Goal: Feedback & Contribution: Submit feedback/report problem

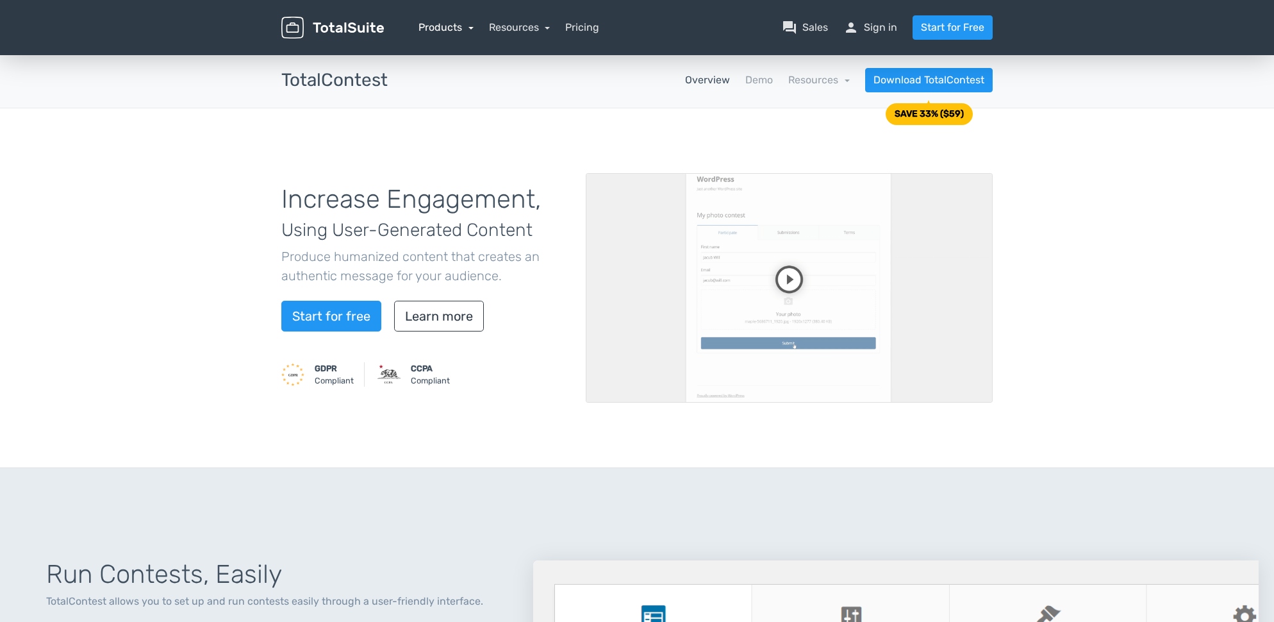
click at [470, 30] on link "Products" at bounding box center [446, 27] width 55 height 12
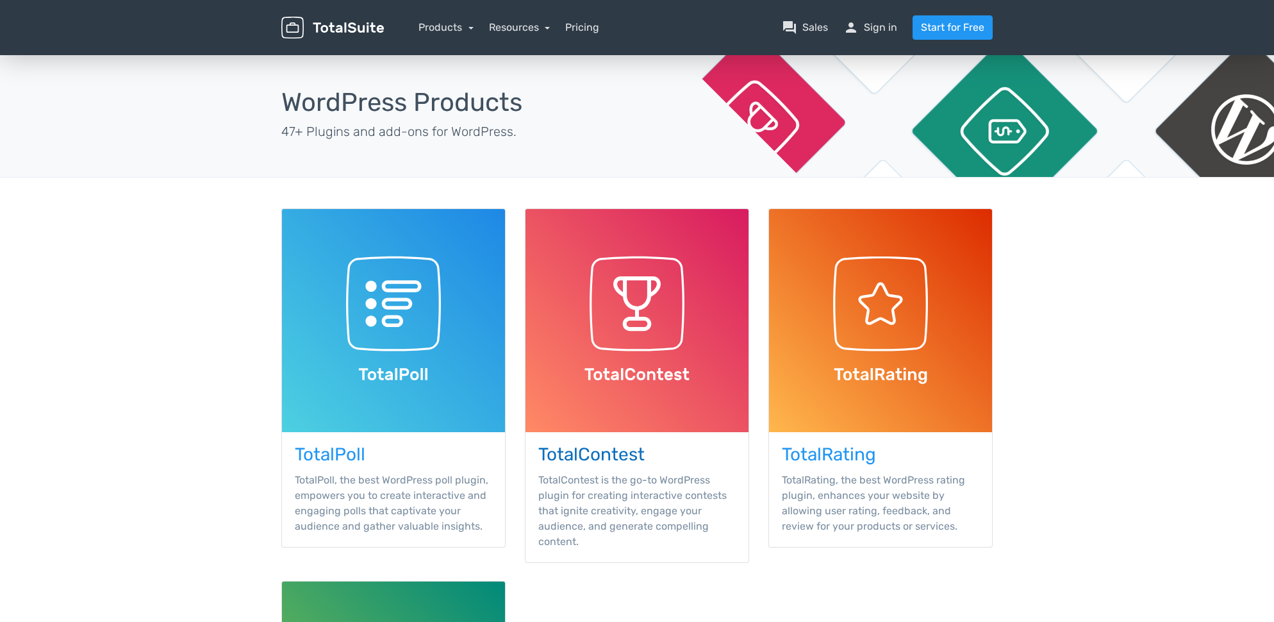
click at [693, 318] on img at bounding box center [637, 320] width 223 height 223
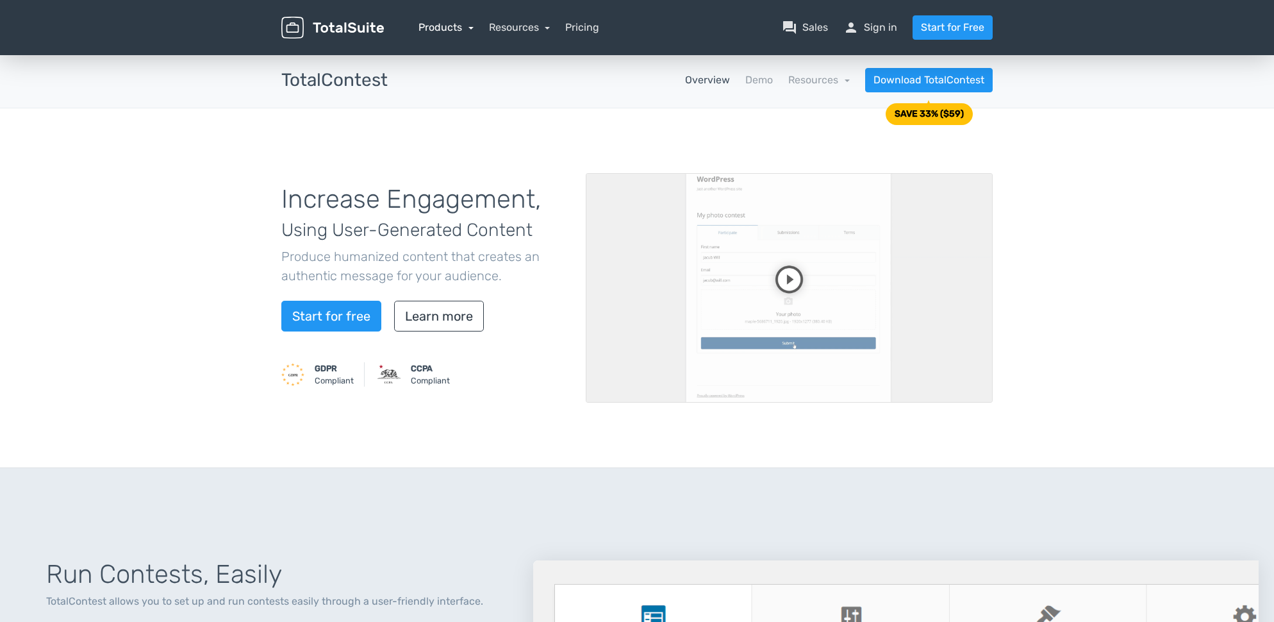
click at [471, 30] on link "Products" at bounding box center [446, 27] width 55 height 12
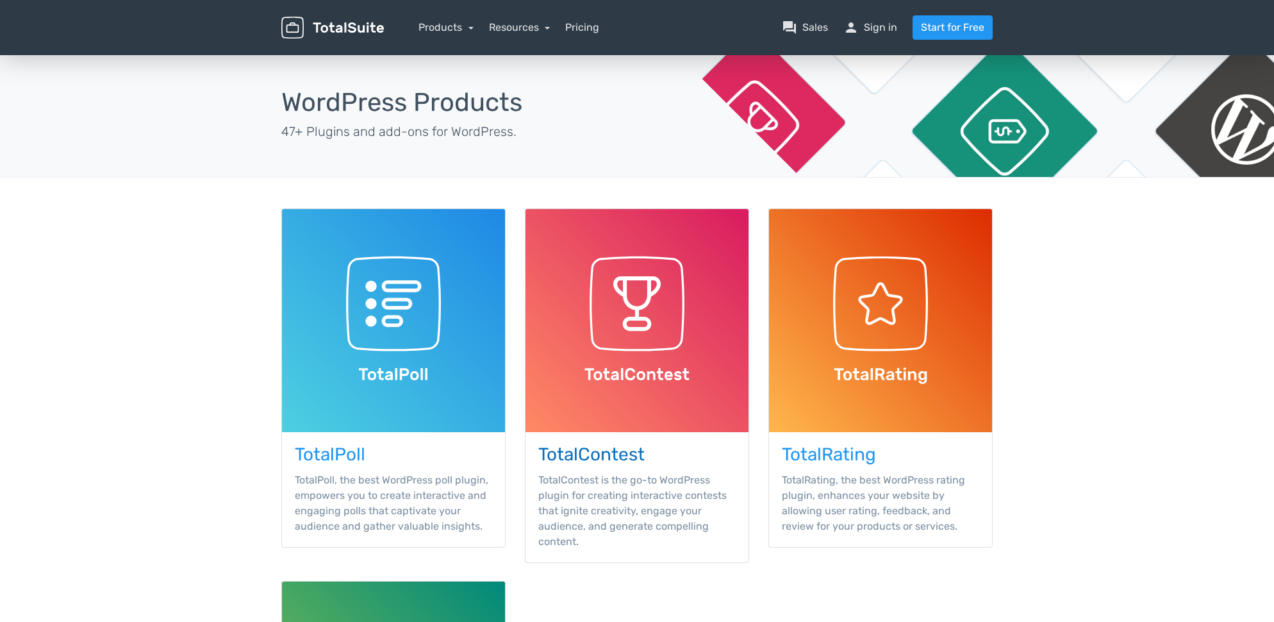
click at [619, 307] on img at bounding box center [637, 320] width 223 height 223
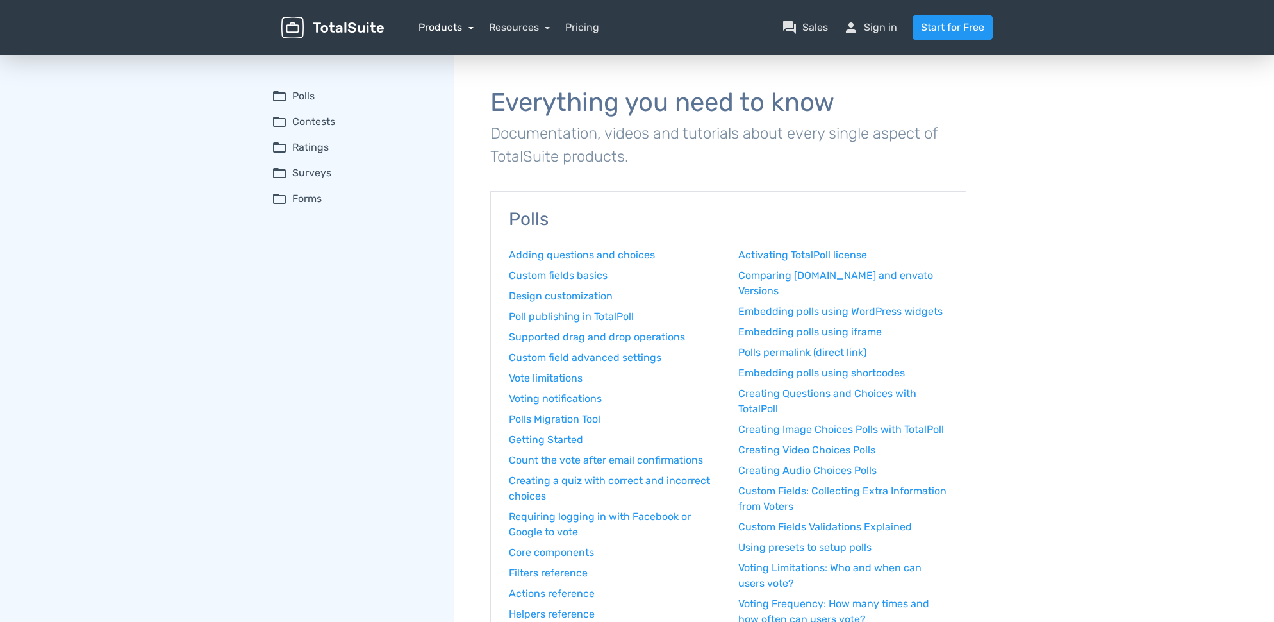
click at [472, 30] on link "Products" at bounding box center [446, 27] width 55 height 12
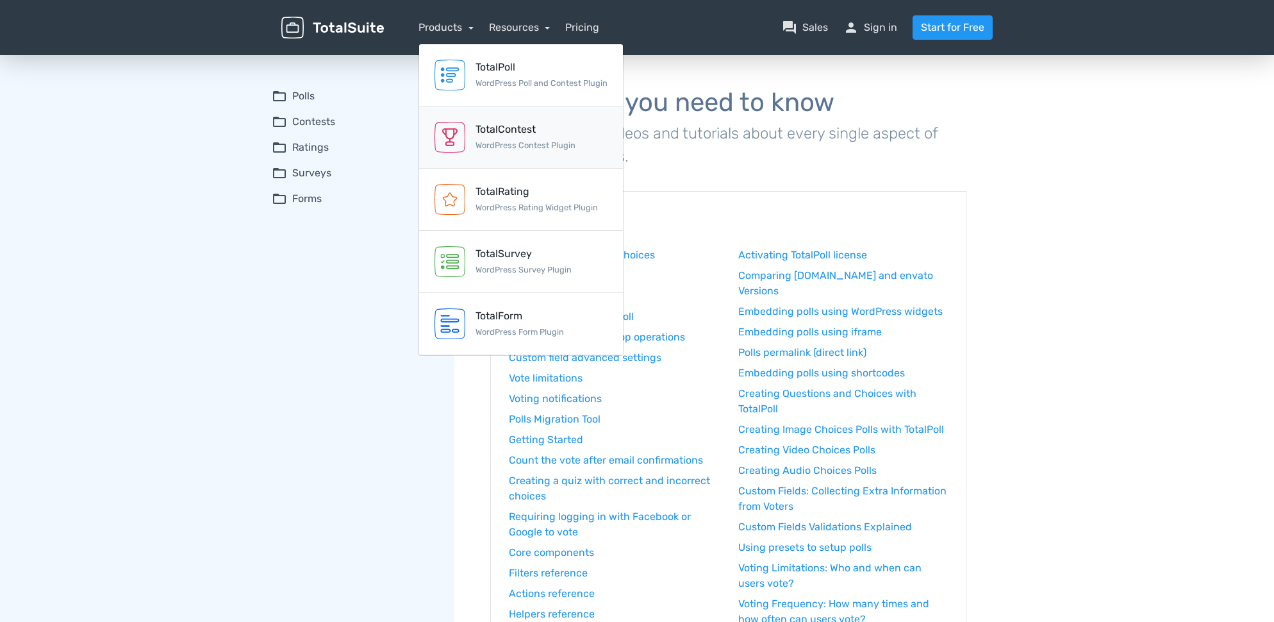
click at [493, 139] on div "TotalContest WordPress Contest Plugin" at bounding box center [526, 137] width 100 height 31
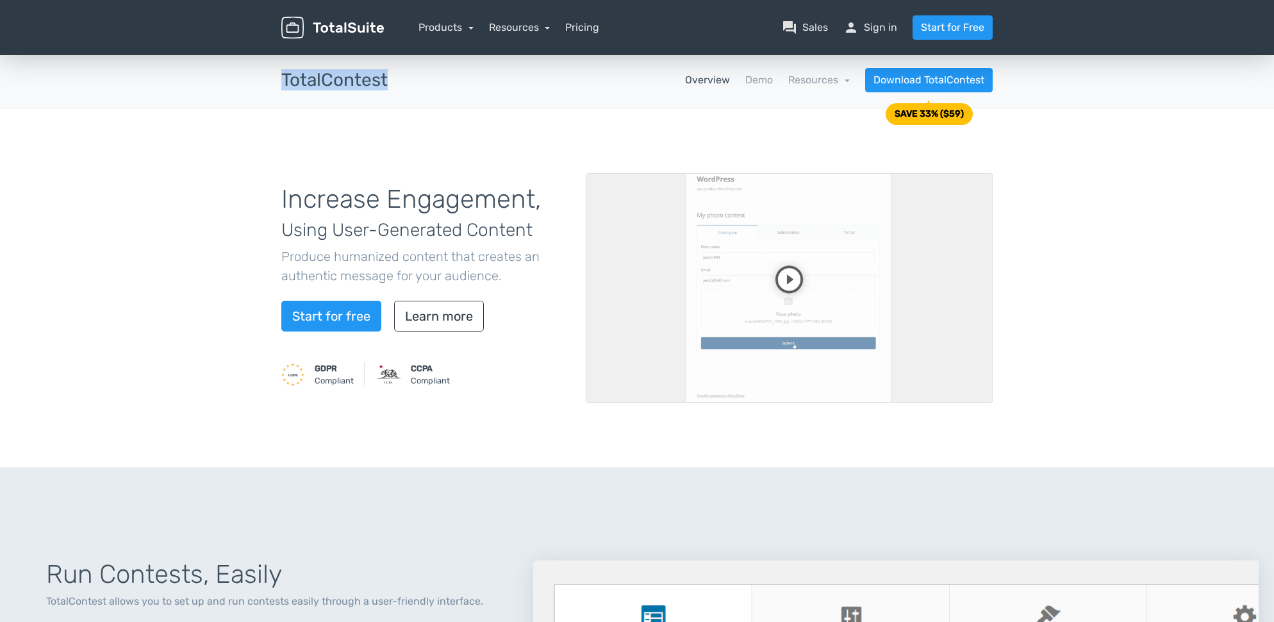
drag, startPoint x: 395, startPoint y: 80, endPoint x: 283, endPoint y: 83, distance: 112.2
click at [283, 83] on div "TotalContest apps" at bounding box center [335, 81] width 126 height 20
copy h3 "TotalContest"
click at [813, 31] on link "question_answer Sales" at bounding box center [805, 27] width 46 height 15
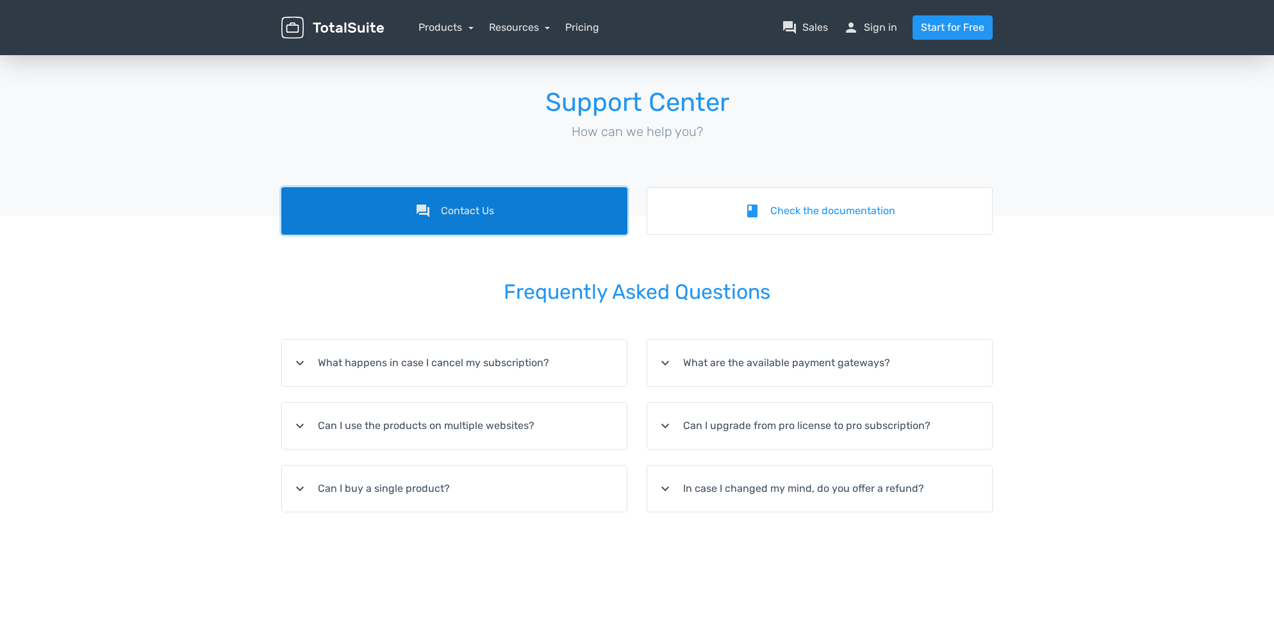
click at [488, 218] on link "forum Contact Us" at bounding box center [454, 210] width 346 height 47
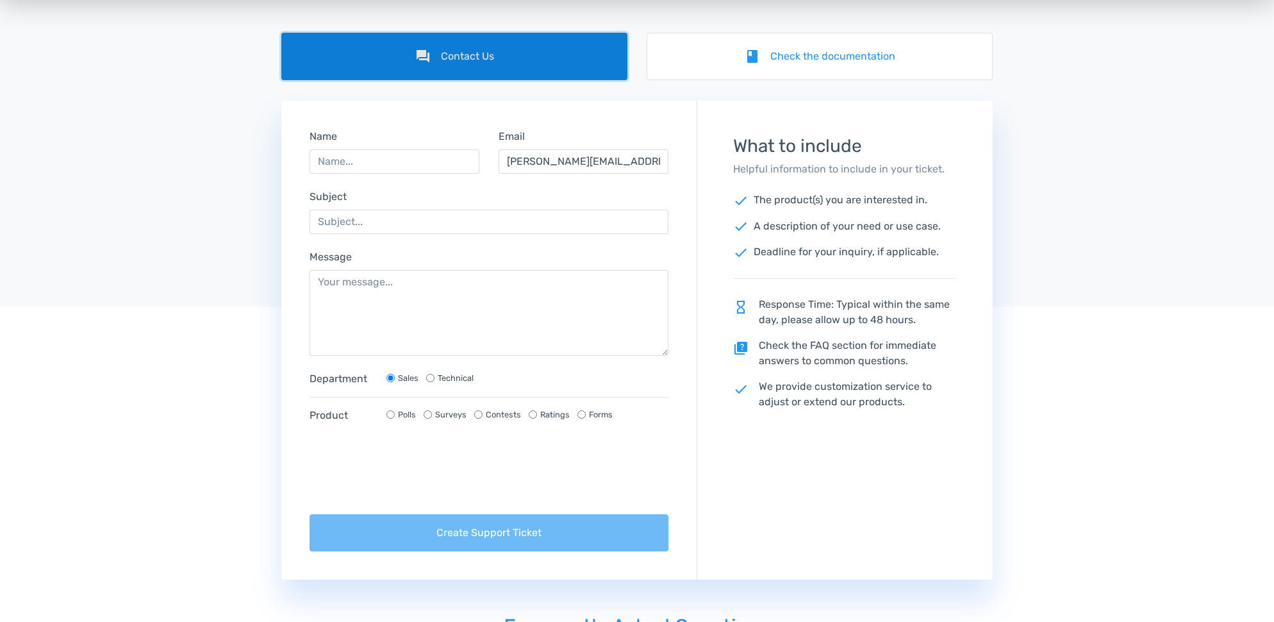
scroll to position [164, 0]
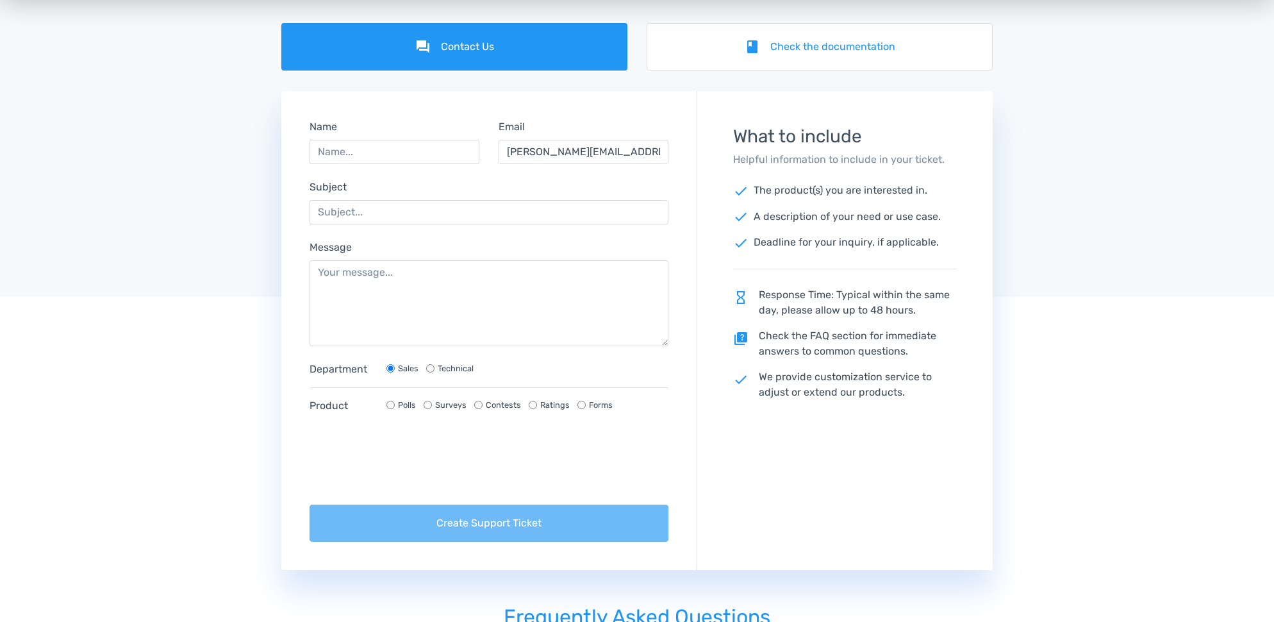
click at [433, 371] on input "Technical" at bounding box center [430, 368] width 8 height 8
radio input "true"
radio input "false"
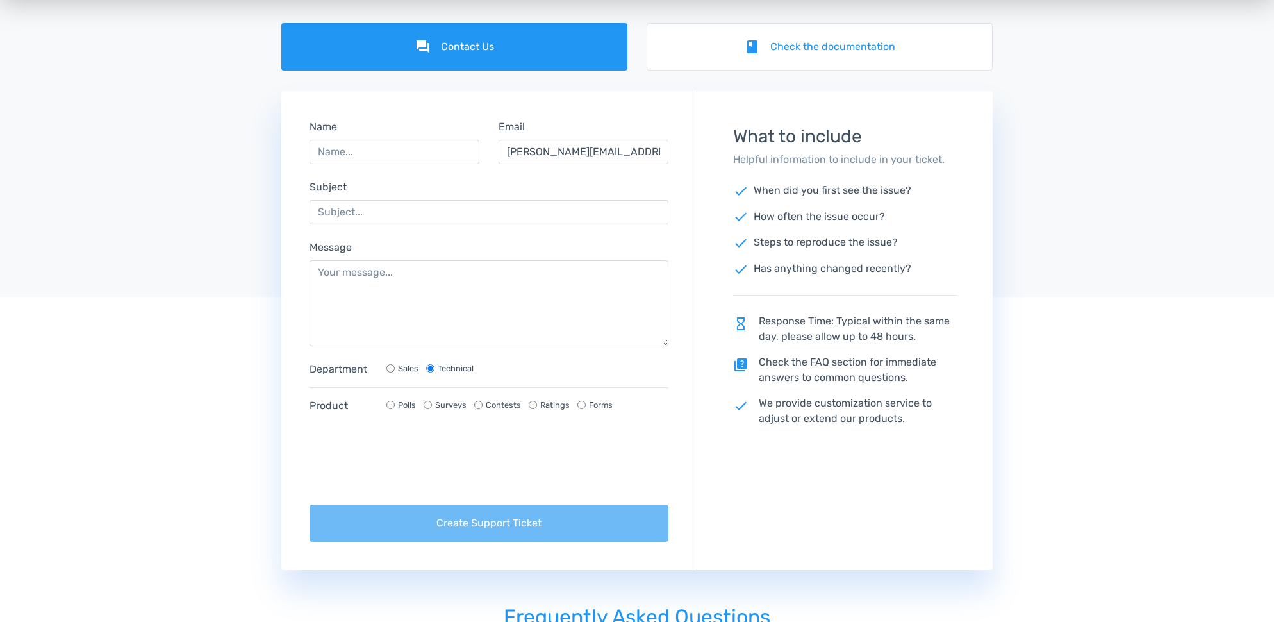
click at [480, 405] on input "Contests" at bounding box center [478, 405] width 8 height 8
radio input "true"
click at [374, 273] on textarea "Message" at bounding box center [489, 303] width 359 height 86
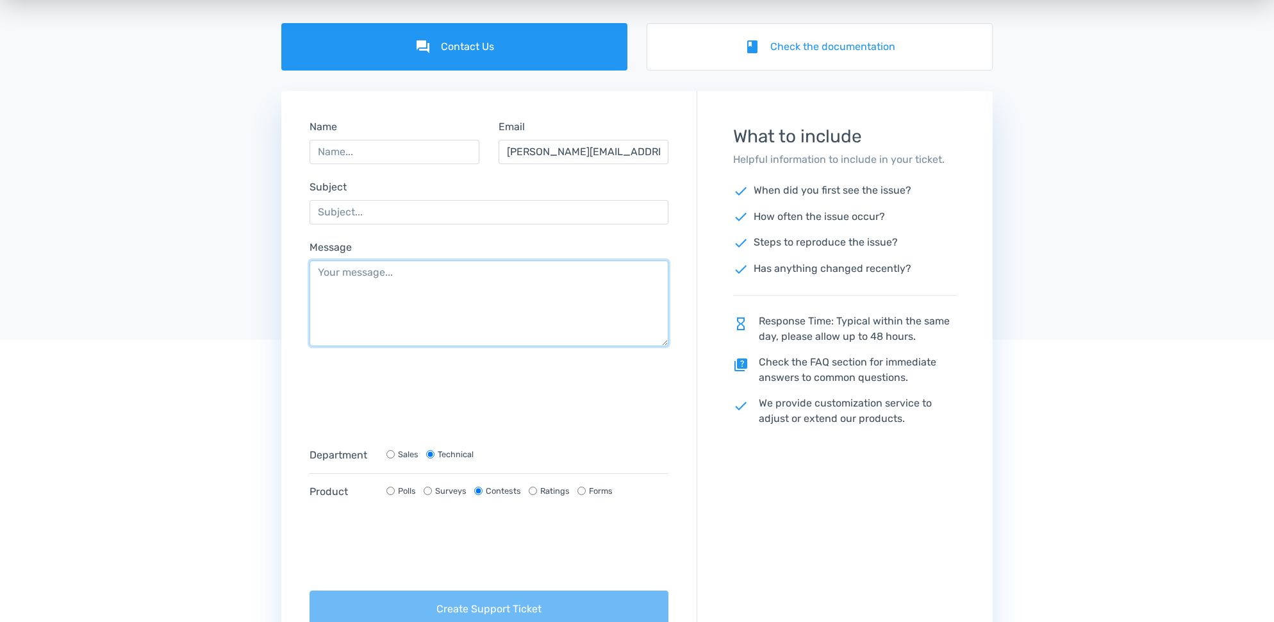
paste textarea "Hello, we've developed the world's first interactive tattoo convention. Ink My …"
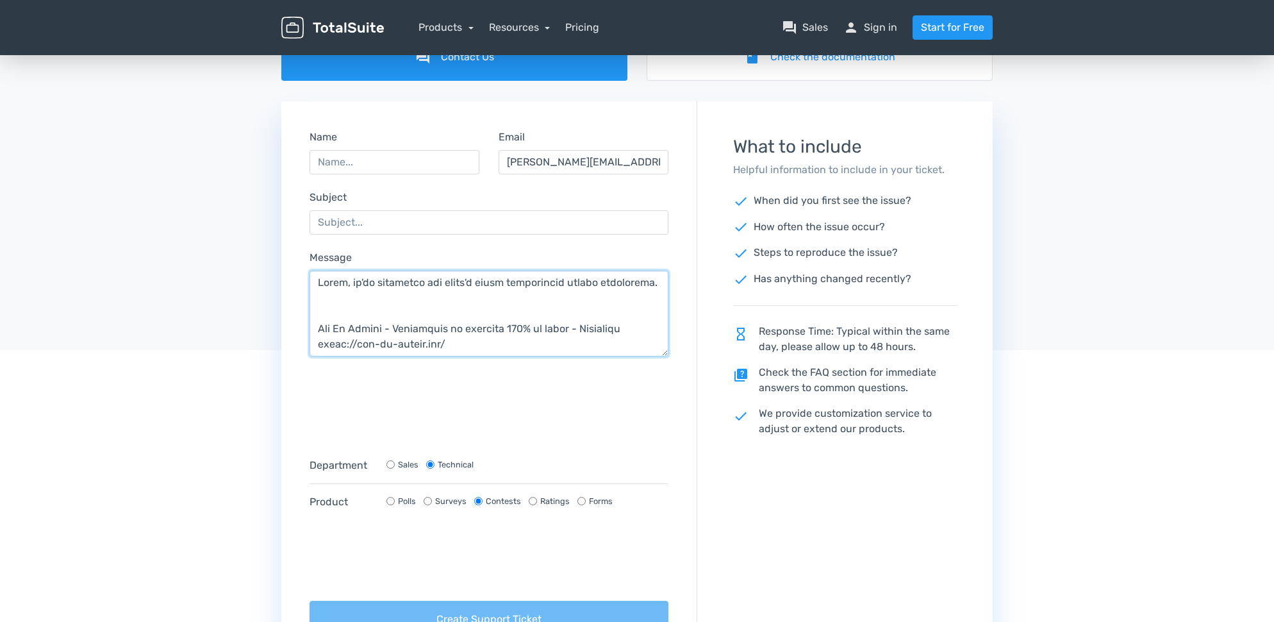
scroll to position [144, 0]
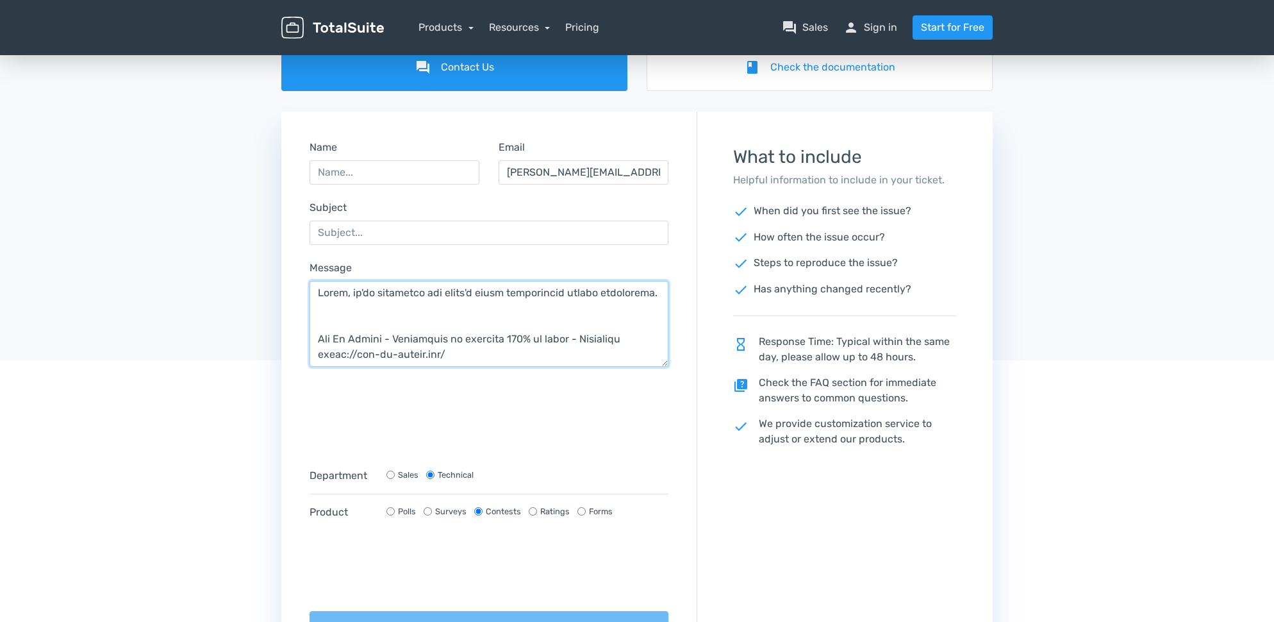
click at [357, 318] on textarea "Message" at bounding box center [489, 324] width 359 height 86
drag, startPoint x: 317, startPoint y: 340, endPoint x: 638, endPoint y: 338, distance: 320.5
click at [638, 338] on textarea "Message" at bounding box center [489, 324] width 359 height 86
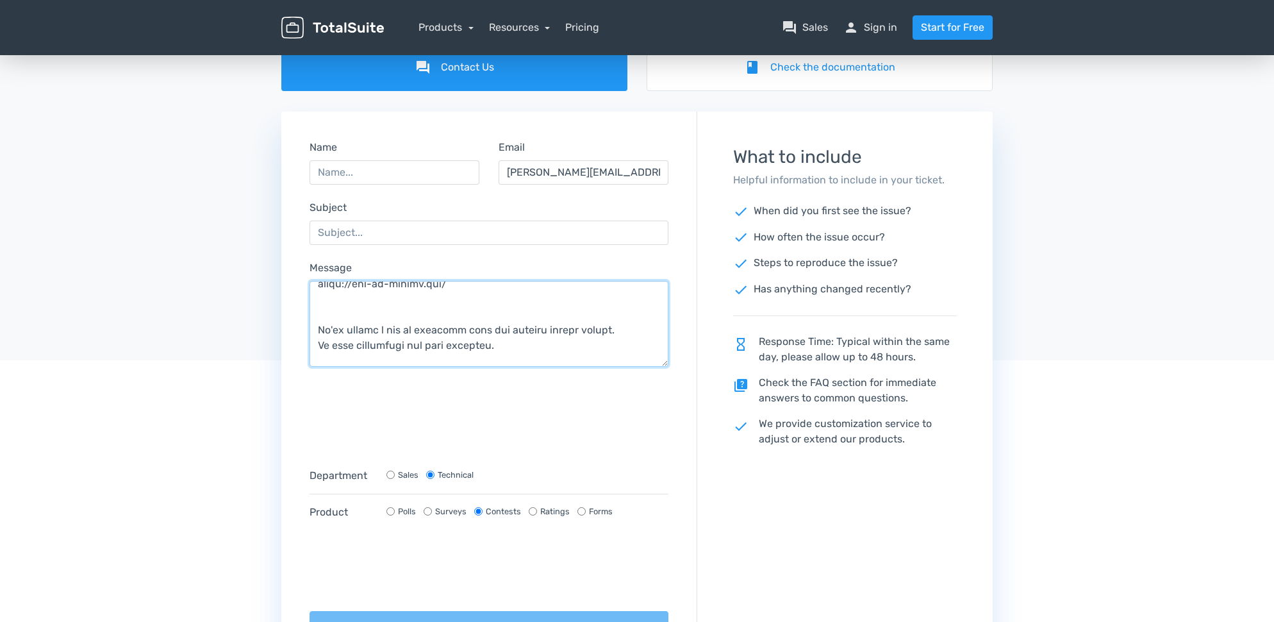
click at [310, 328] on textarea "Message" at bounding box center [489, 324] width 359 height 86
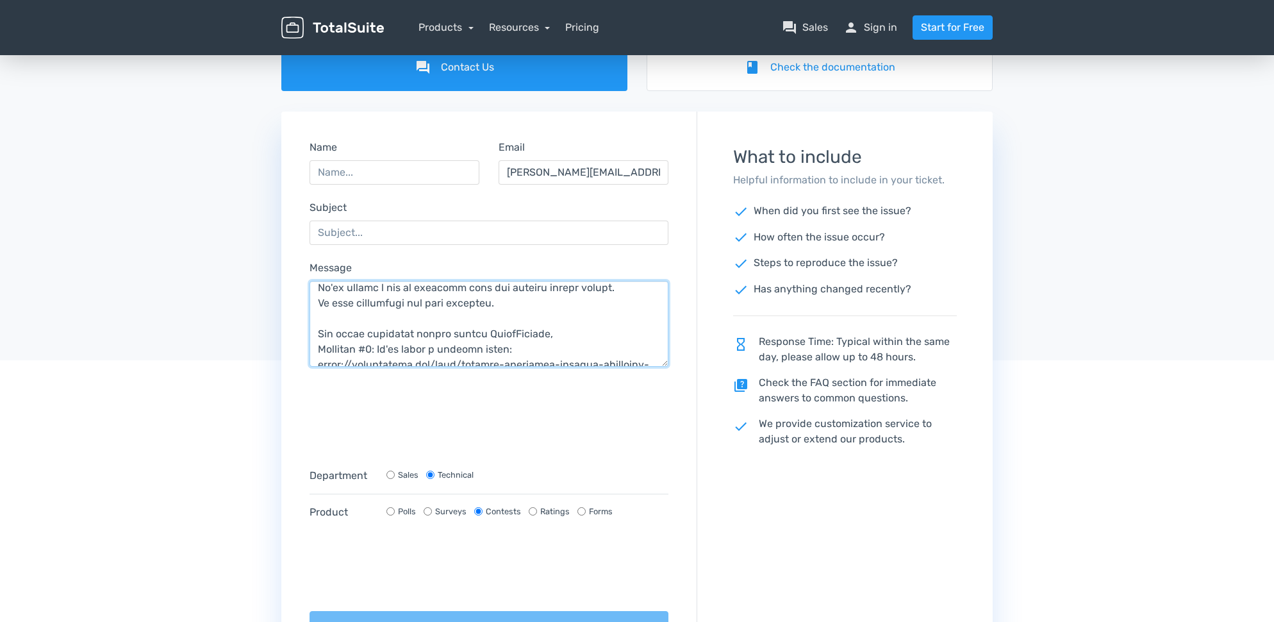
scroll to position [61, 0]
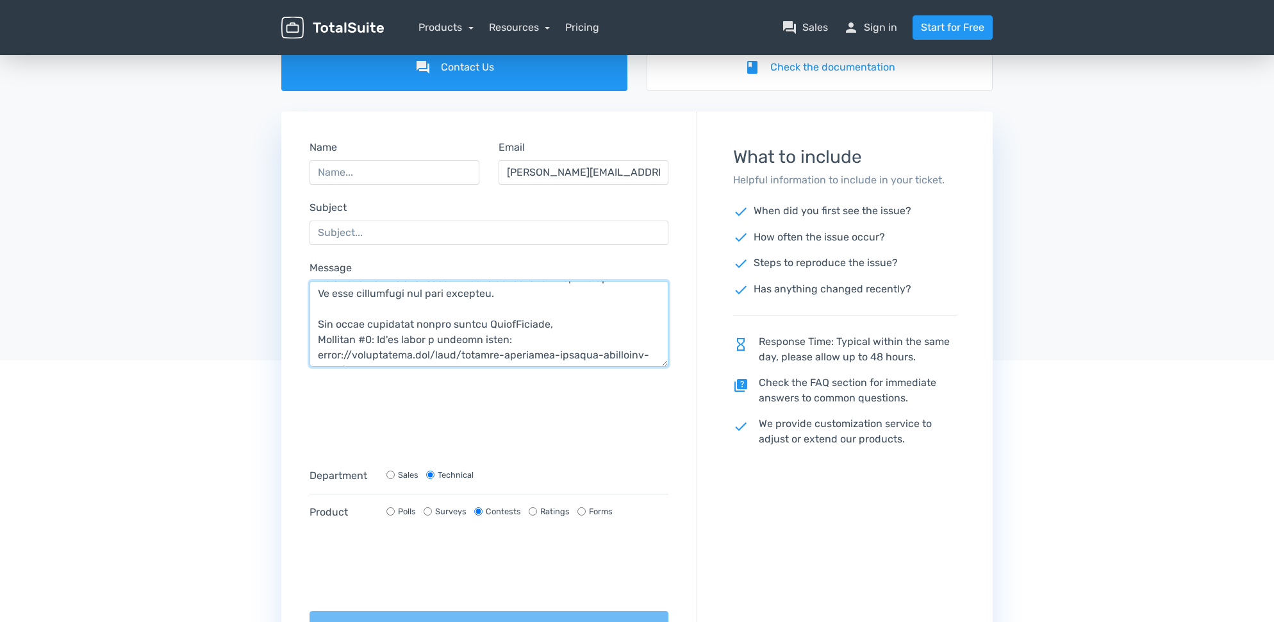
click at [414, 326] on textarea "Message" at bounding box center [489, 324] width 359 height 86
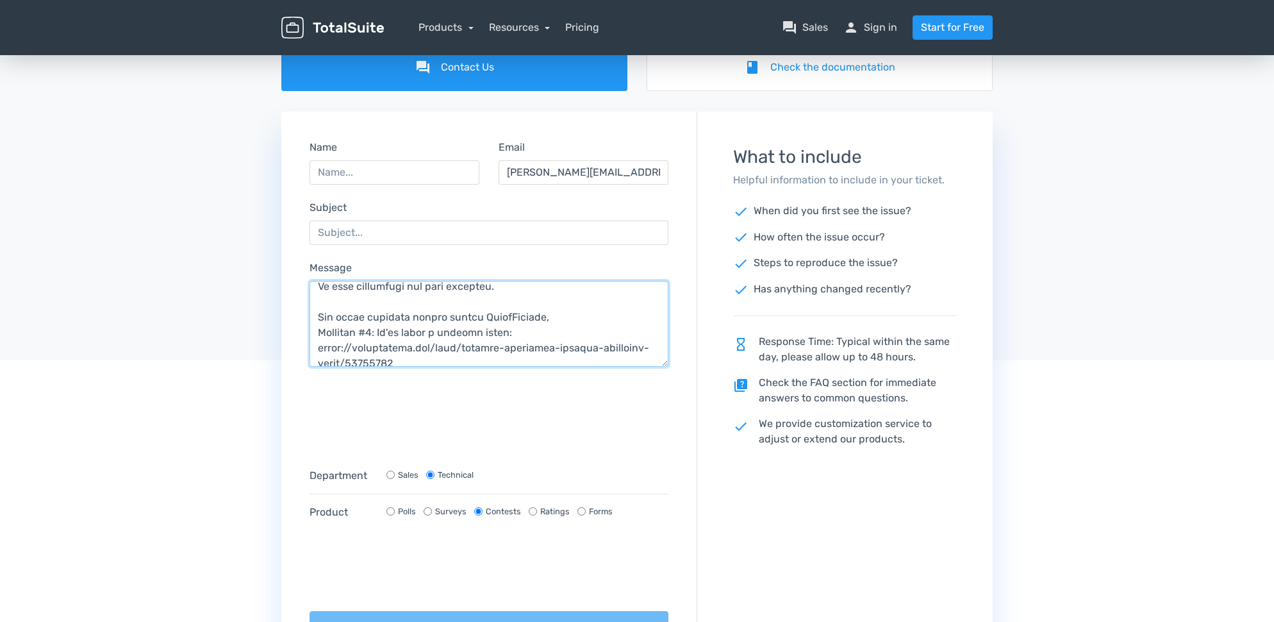
scroll to position [73, 0]
click at [376, 327] on textarea "Message" at bounding box center [489, 324] width 359 height 86
drag, startPoint x: 383, startPoint y: 328, endPoint x: 321, endPoint y: 325, distance: 62.9
click at [321, 325] on textarea "Message" at bounding box center [489, 324] width 359 height 86
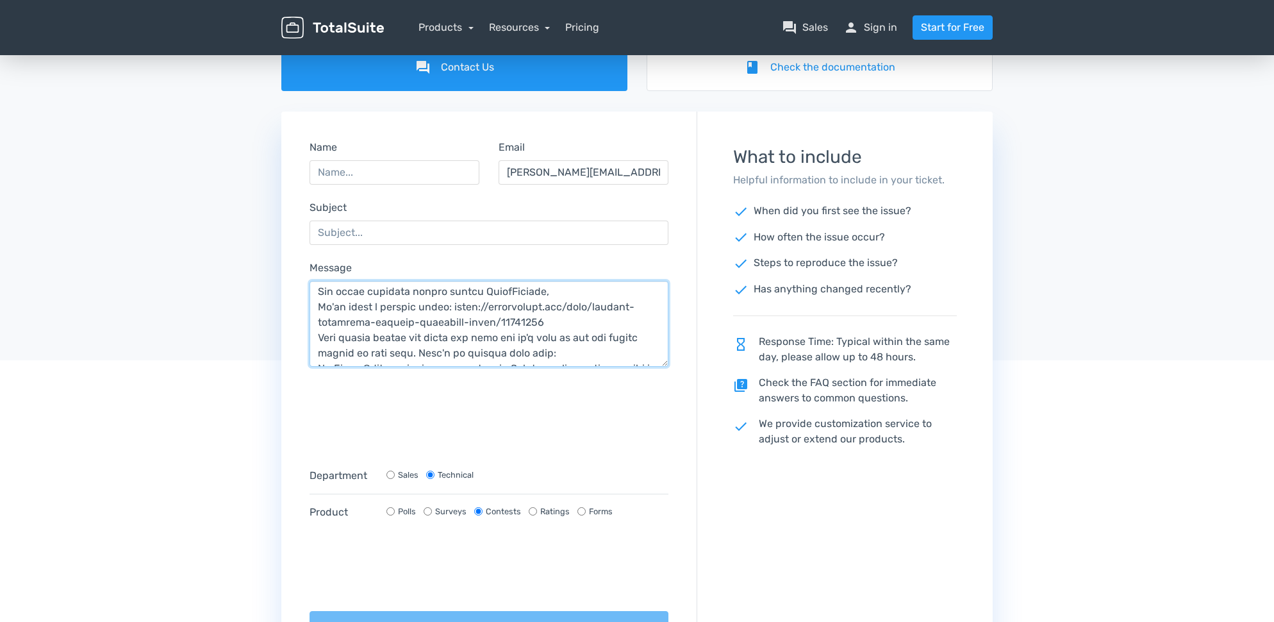
scroll to position [0, 0]
click at [315, 329] on textarea "Message" at bounding box center [489, 324] width 359 height 86
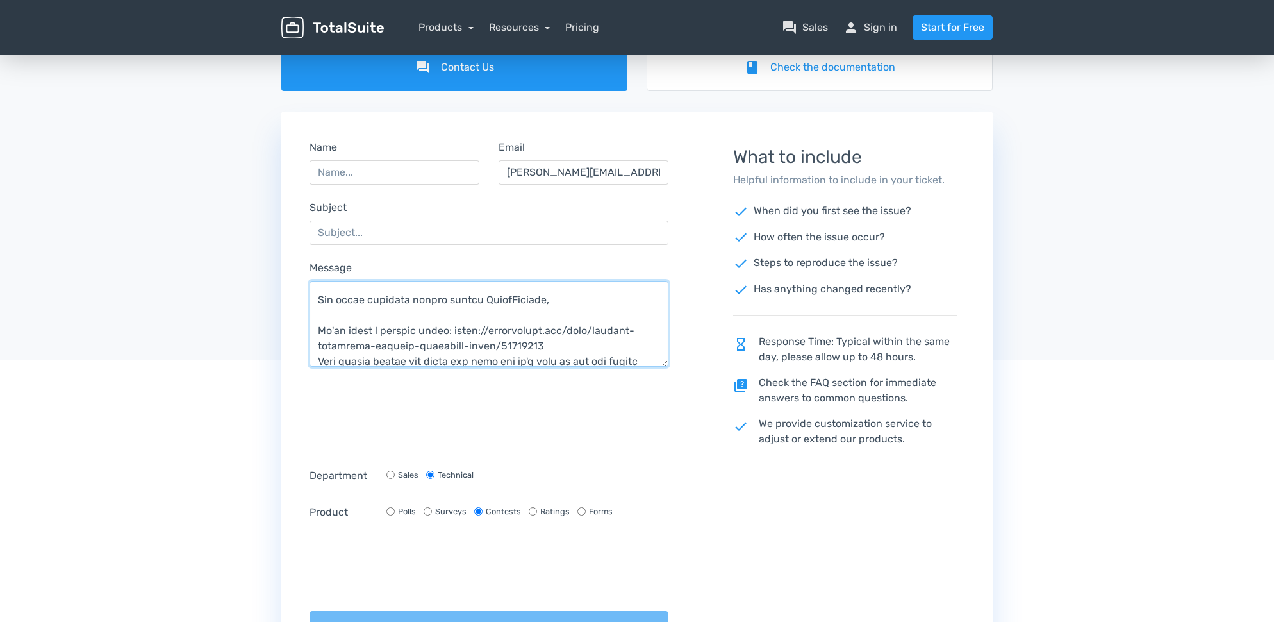
scroll to position [97, 0]
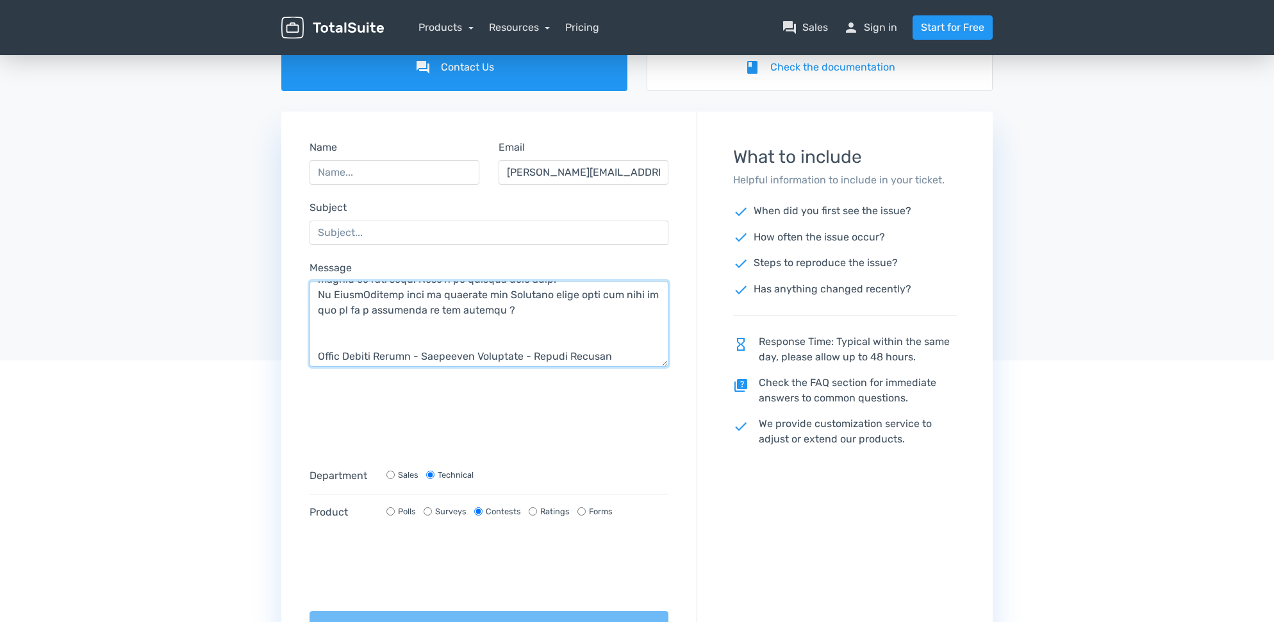
click at [433, 334] on textarea "Message" at bounding box center [489, 324] width 359 height 86
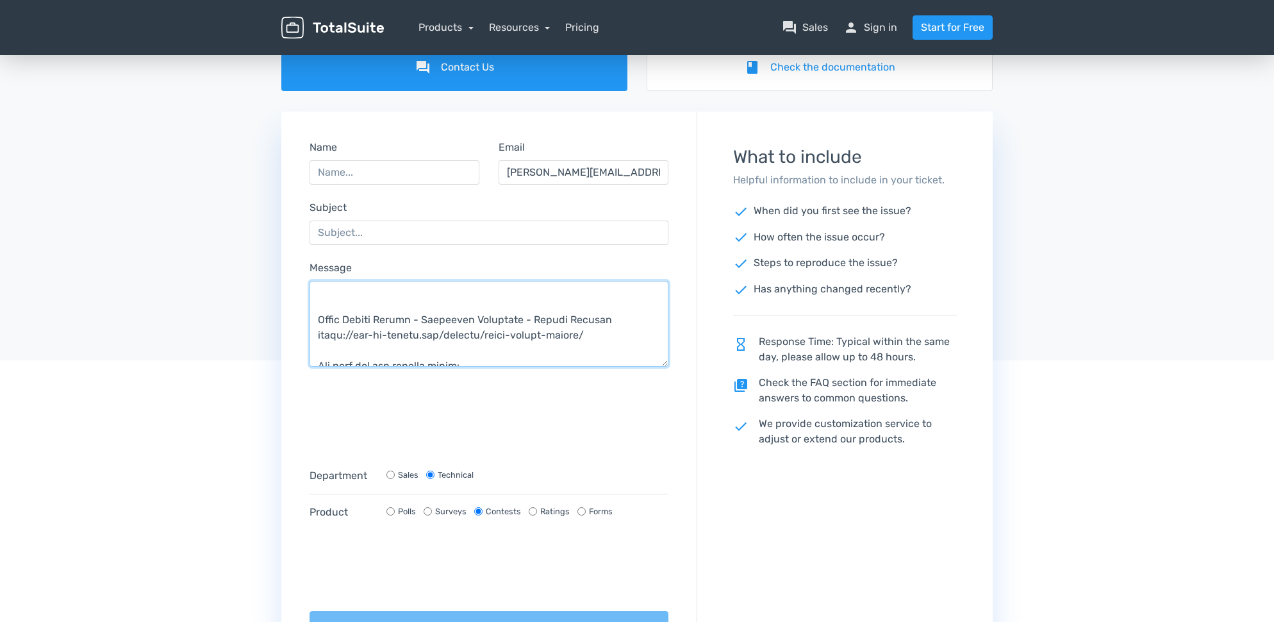
drag, startPoint x: 617, startPoint y: 319, endPoint x: 310, endPoint y: 320, distance: 306.4
click at [310, 320] on textarea "Message" at bounding box center [489, 324] width 359 height 86
click at [379, 321] on textarea "Hello, we've developed the world's first interactive tattoo convention. https:/…" at bounding box center [489, 324] width 359 height 86
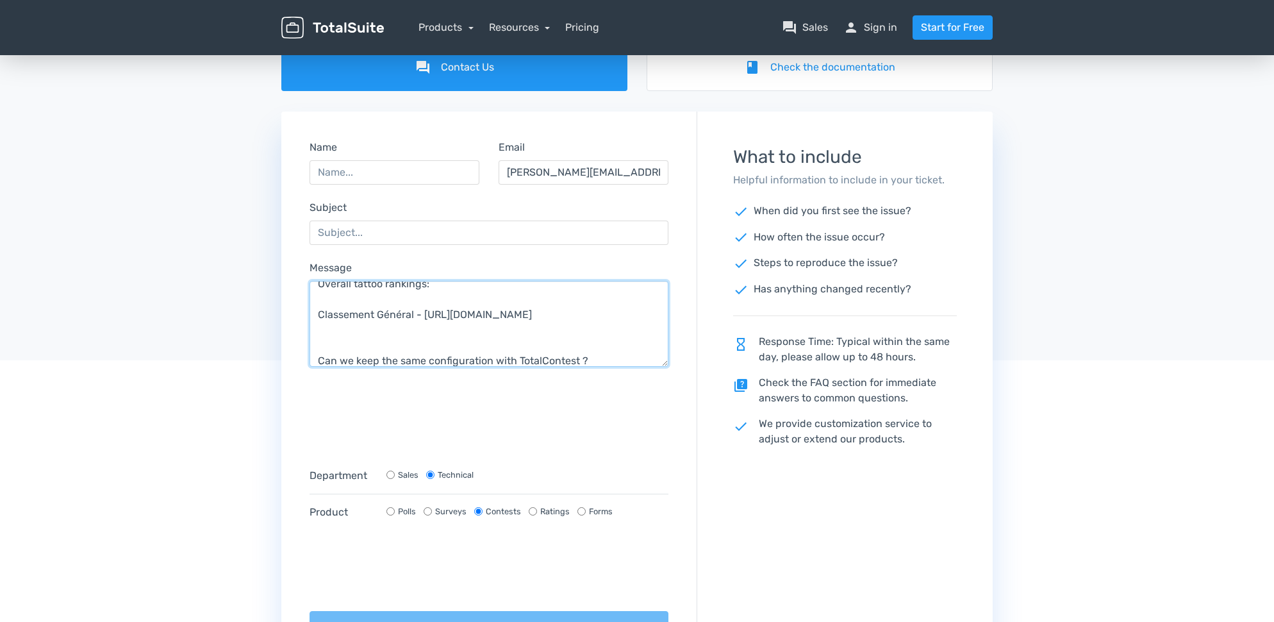
click at [423, 330] on textarea "Hello, we've developed the world's first interactive tattoo convention. https:/…" at bounding box center [489, 324] width 359 height 86
click at [427, 325] on textarea "Hello, we've developed the world's first interactive tattoo convention. https:/…" at bounding box center [489, 324] width 359 height 86
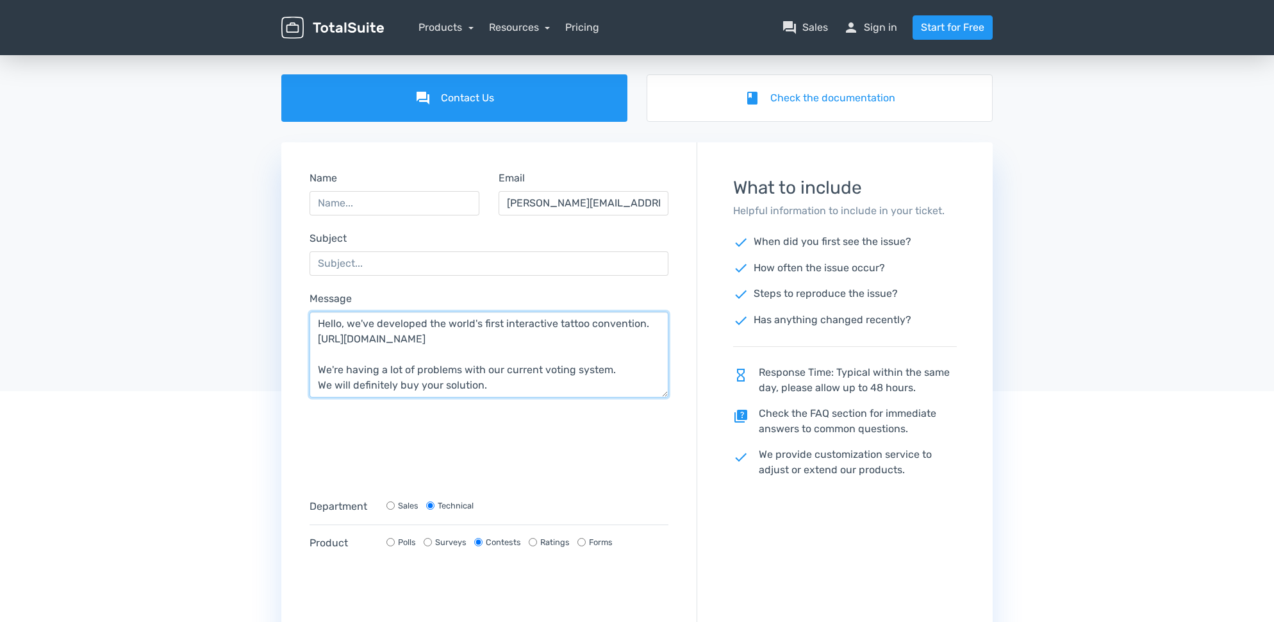
click at [506, 344] on textarea "Hello, we've developed the world's first interactive tattoo convention. https:/…" at bounding box center [489, 355] width 359 height 86
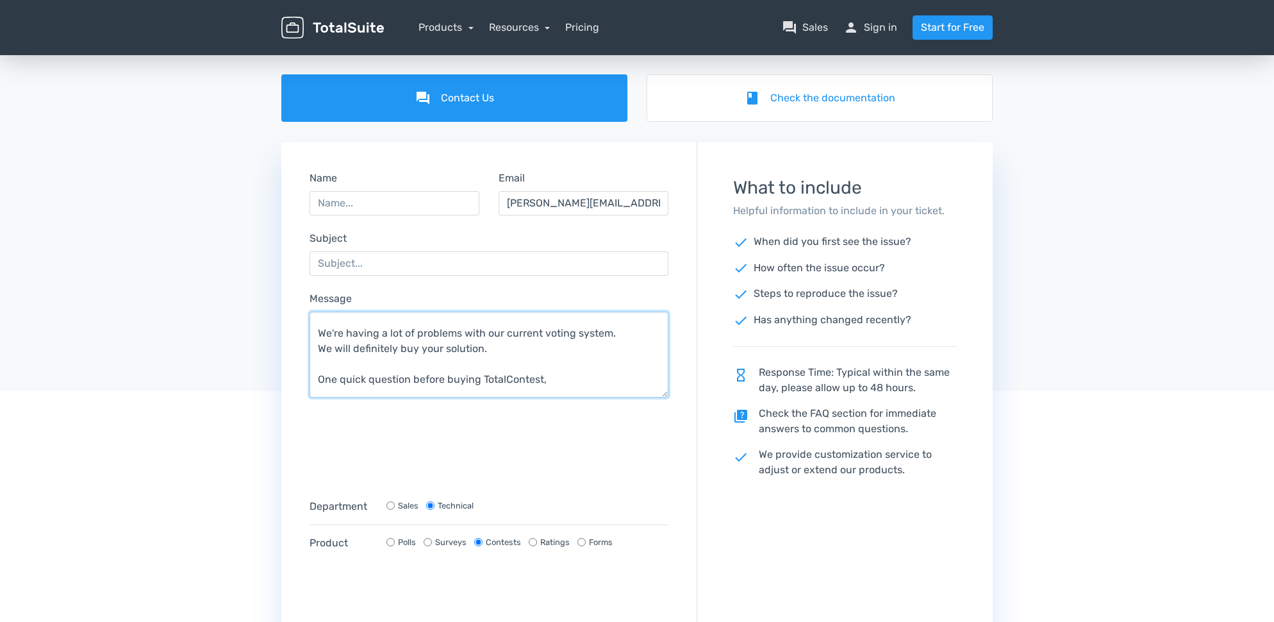
click at [496, 347] on textarea "Hello, we've developed the world's first interactive tattoo convention. https:/…" at bounding box center [489, 355] width 359 height 86
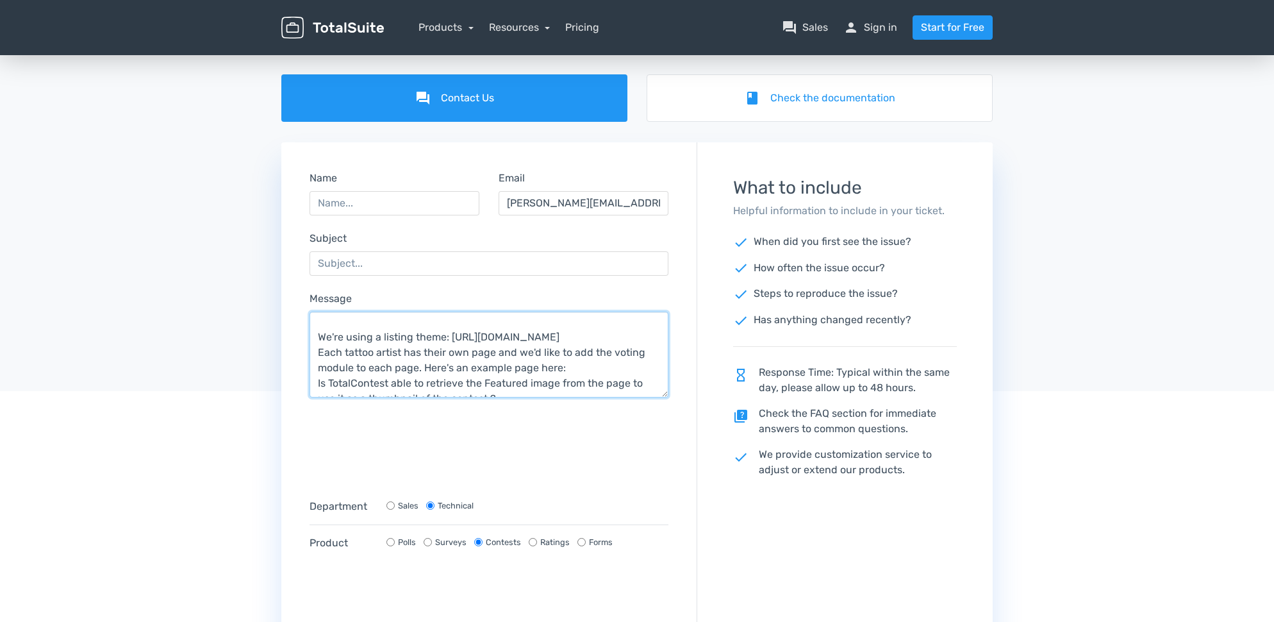
click at [361, 368] on textarea "Hello, we've developed the world's first interactive tattoo convention. https:/…" at bounding box center [489, 355] width 359 height 86
click at [392, 371] on textarea "Hello, we've developed the world's first interactive tattoo convention. https:/…" at bounding box center [489, 355] width 359 height 86
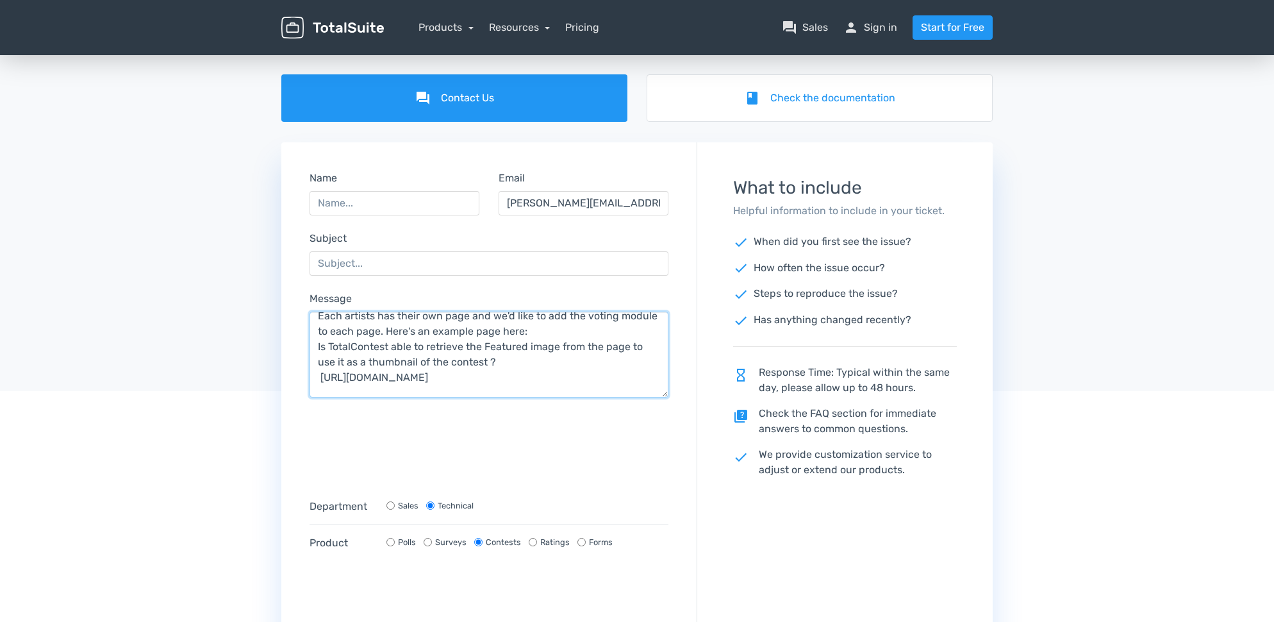
drag, startPoint x: 494, startPoint y: 378, endPoint x: 317, endPoint y: 364, distance: 178.1
click at [317, 364] on textarea "Hello, we've developed the world's first interactive tattoo convention. https:/…" at bounding box center [489, 355] width 359 height 86
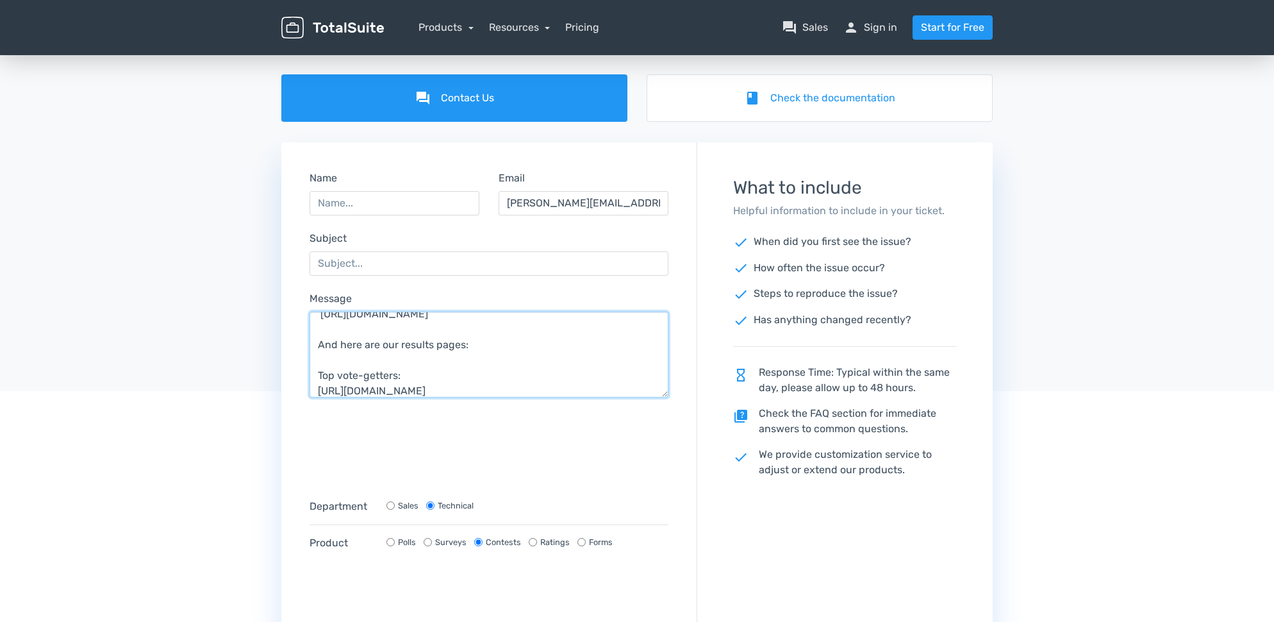
scroll to position [183, 0]
click at [355, 376] on textarea "Hello, we've developed the world's first interactive tattoo convention. https:/…" at bounding box center [489, 355] width 359 height 86
type textarea "Hello, we've developed the world's first interactive tattoo convention. https:/…"
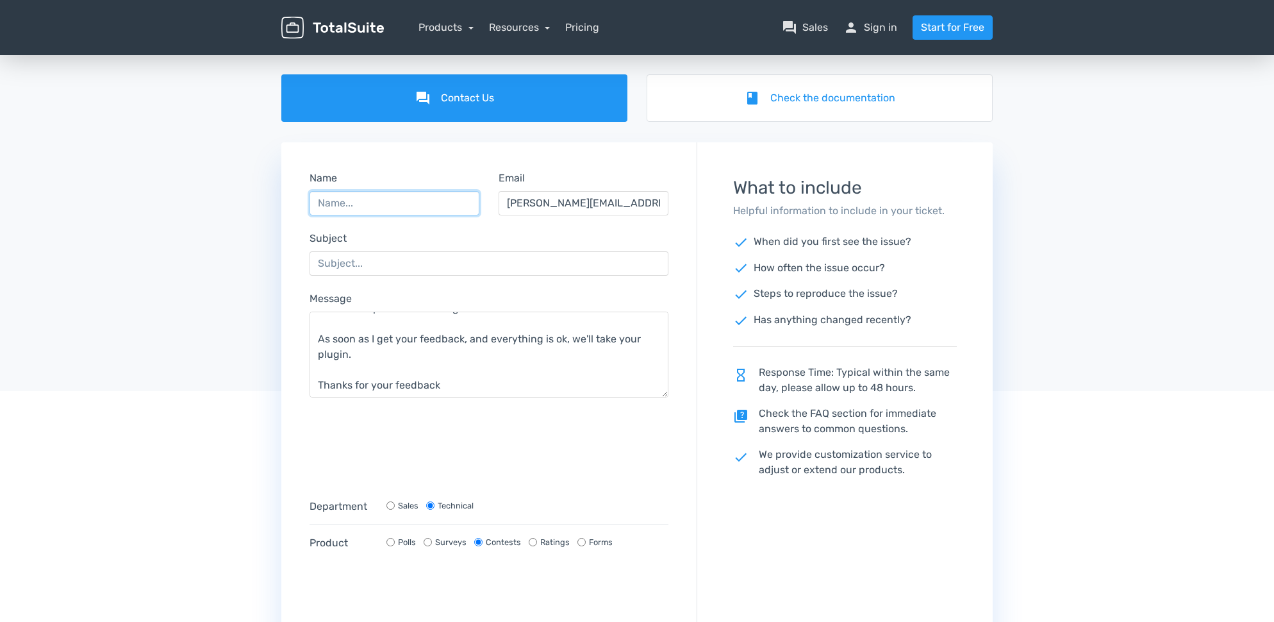
click at [362, 205] on input "Name" at bounding box center [395, 203] width 170 height 24
type input "Perret"
click at [360, 265] on input "Subject" at bounding box center [489, 263] width 359 height 24
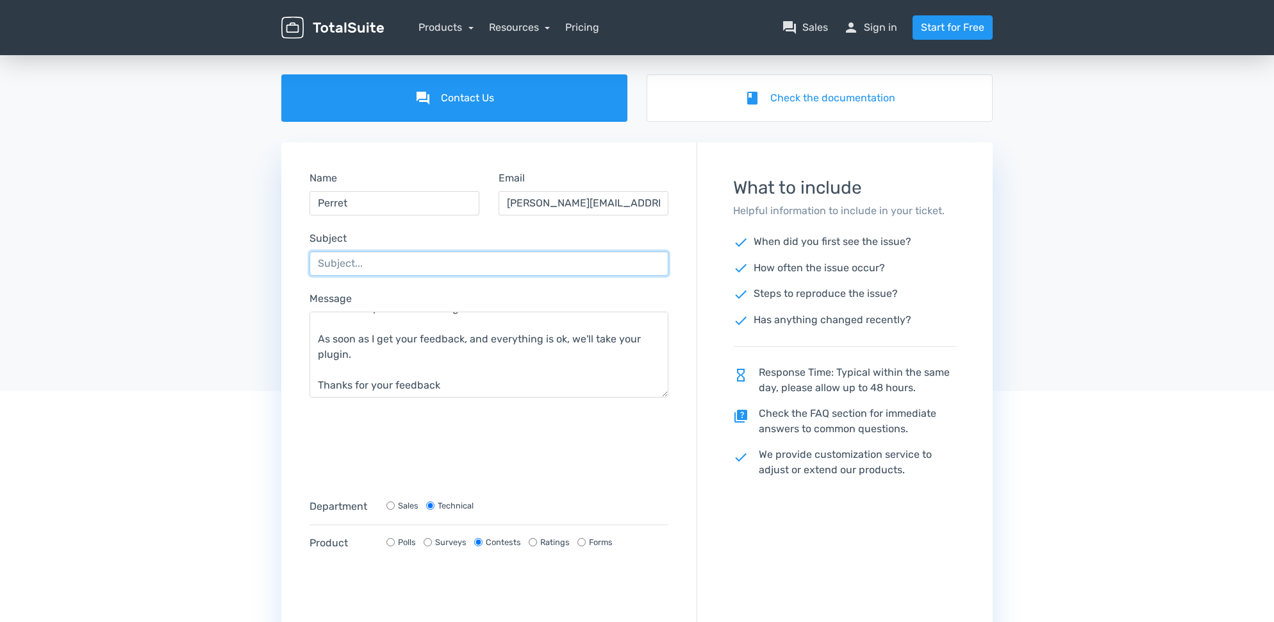
click at [360, 265] on input "Subject" at bounding box center [489, 263] width 359 height 24
click at [384, 265] on input "Ink My Tattoo convention" at bounding box center [489, 263] width 359 height 24
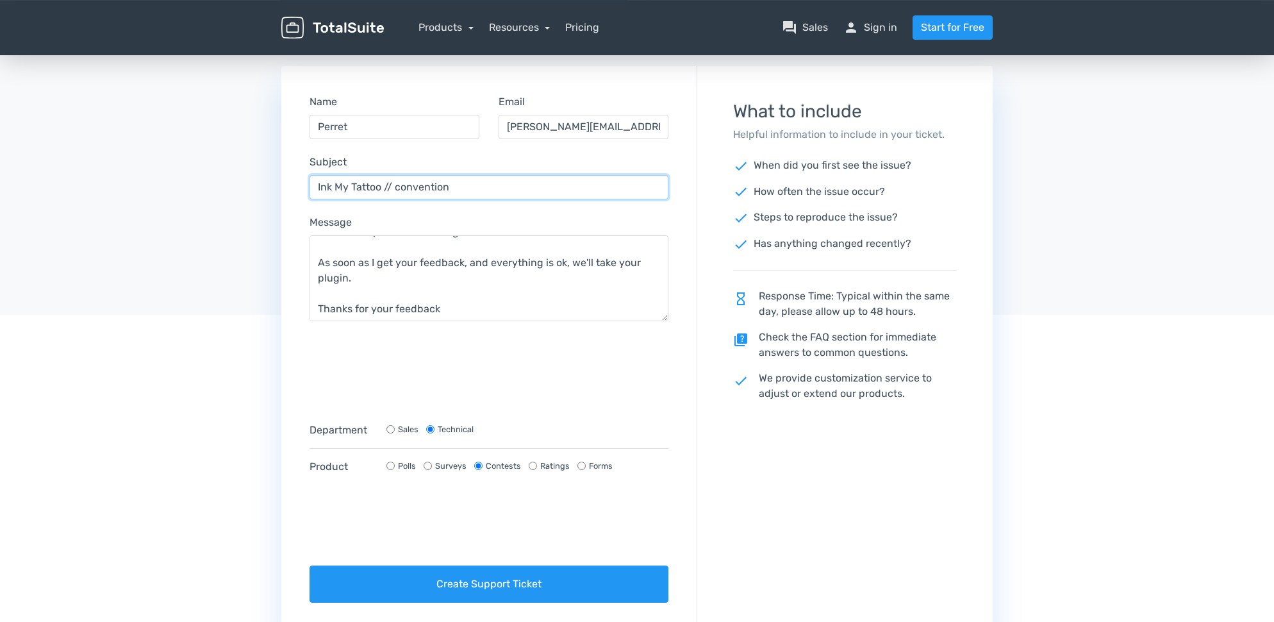
scroll to position [195, 0]
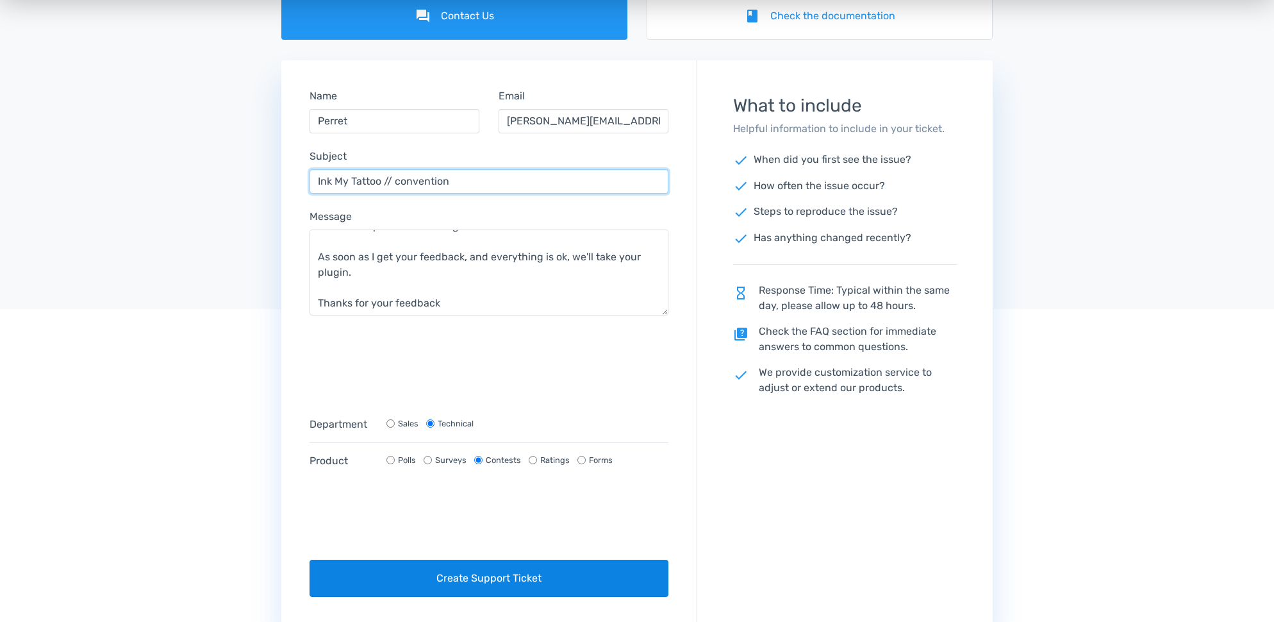
type input "Ink My Tattoo // convention"
click at [489, 560] on button "Create Support Ticket" at bounding box center [489, 578] width 359 height 37
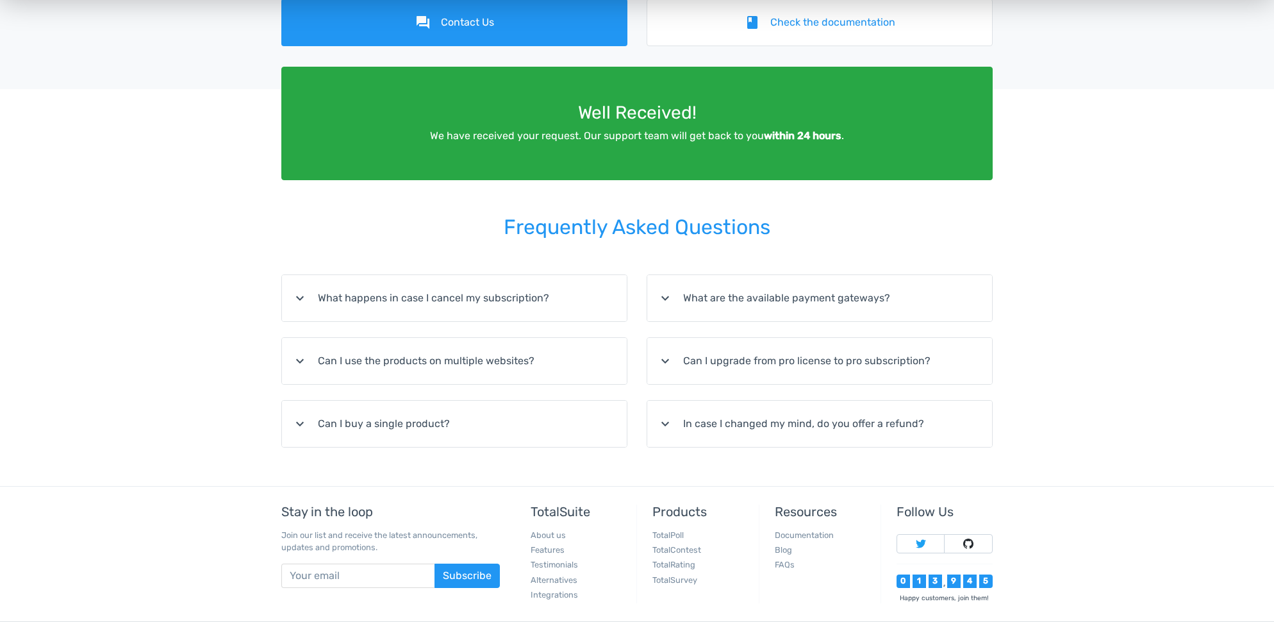
scroll to position [0, 0]
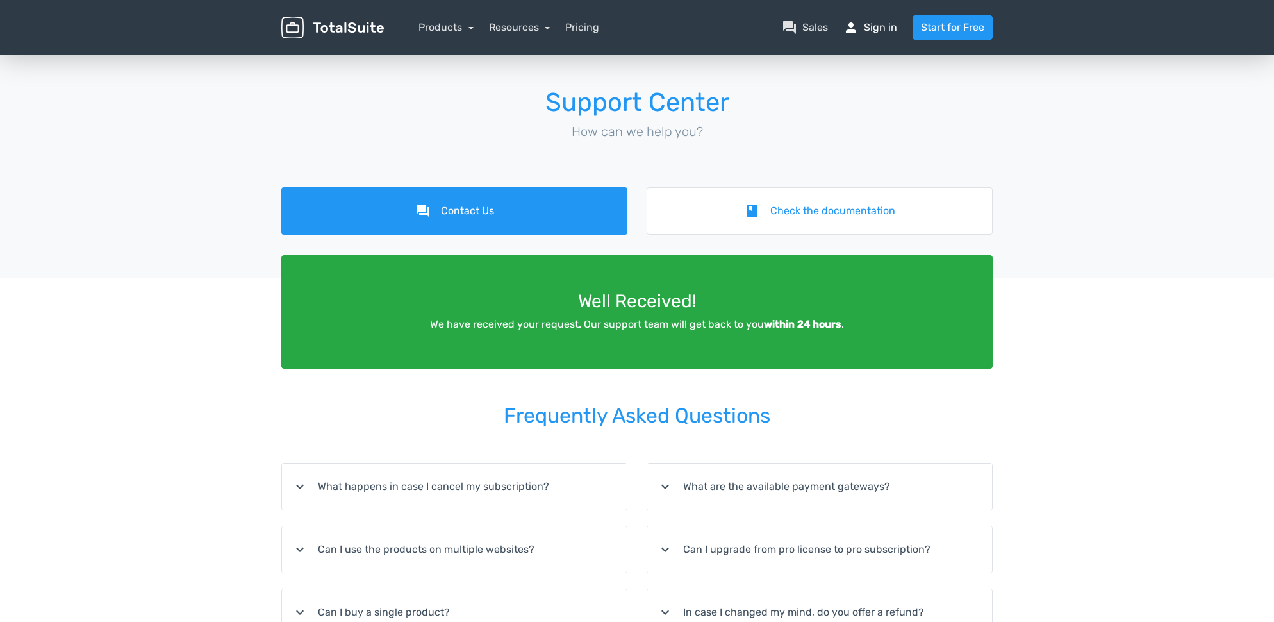
click at [879, 29] on link "person Sign in" at bounding box center [871, 27] width 54 height 15
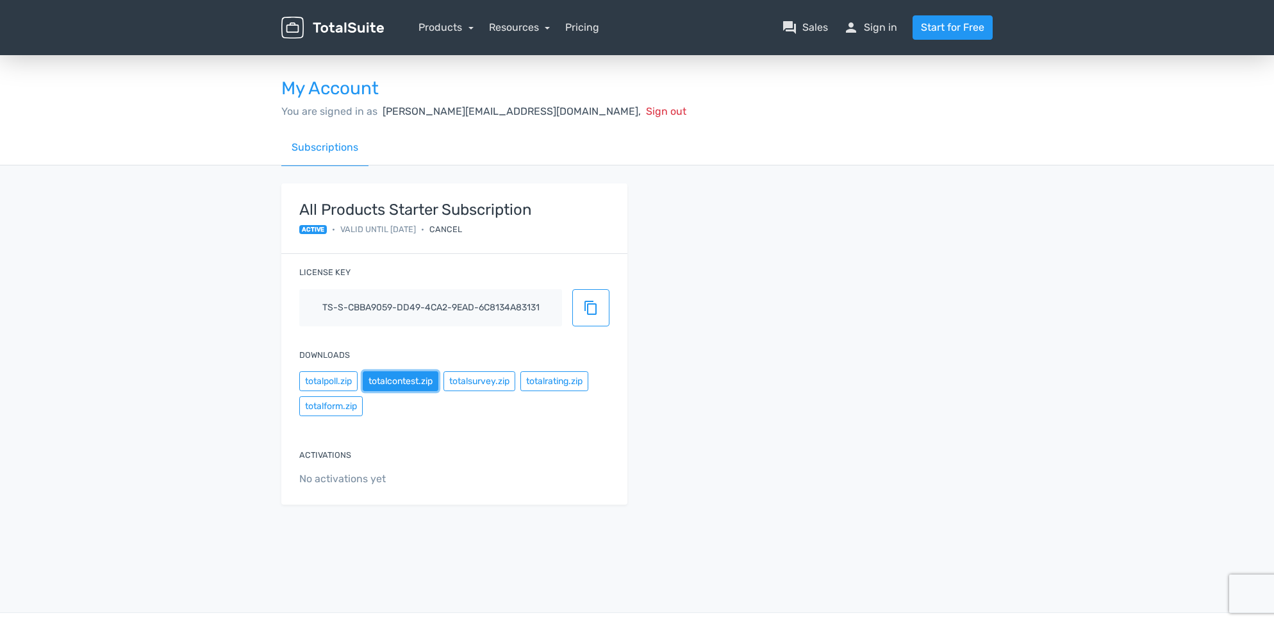
click at [406, 383] on button "totalcontest.zip" at bounding box center [401, 381] width 76 height 20
